Goal: Information Seeking & Learning: Check status

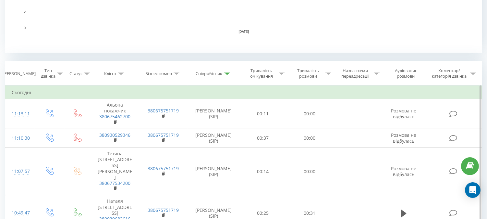
scroll to position [216, 0]
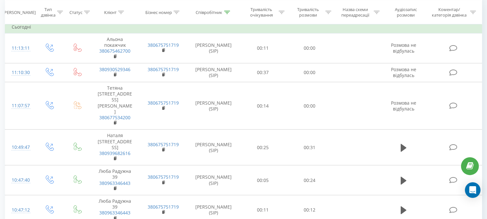
scroll to position [172, 0]
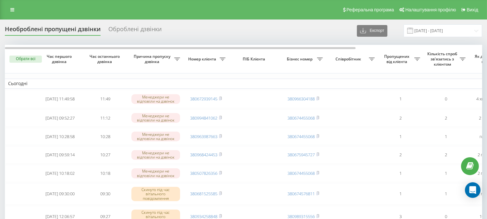
click at [335, 30] on div "Необроблені пропущені дзвінки Оброблені дзвінки Експорт .csv .xlsx [DATE] - [DA…" at bounding box center [243, 30] width 477 height 13
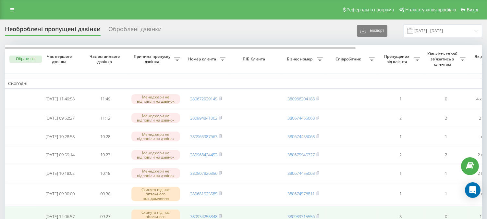
scroll to position [144, 0]
